Goal: Use online tool/utility

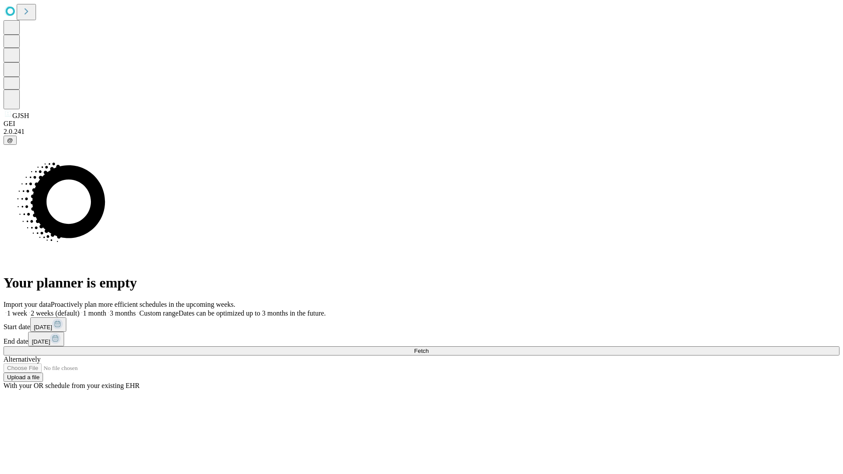
click at [428, 348] on span "Fetch" at bounding box center [421, 351] width 14 height 7
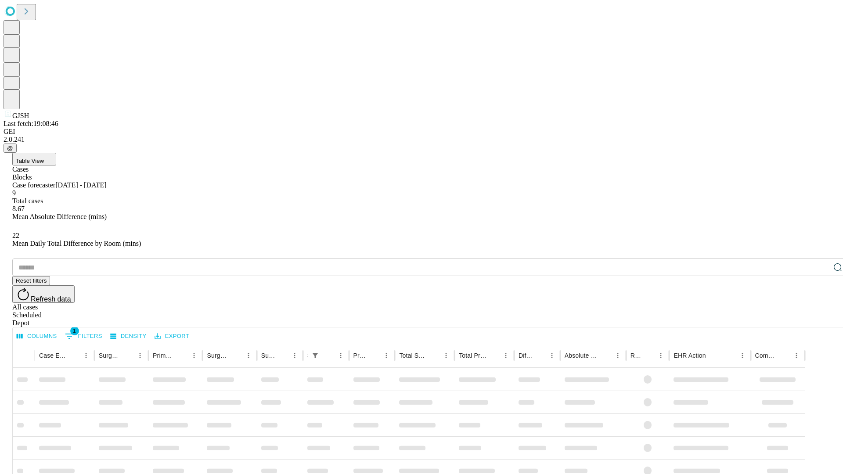
click at [820, 319] on div "Depot" at bounding box center [430, 323] width 836 height 8
